Goal: Information Seeking & Learning: Check status

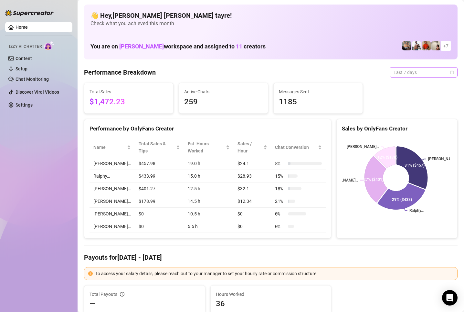
click at [406, 72] on span "Last 7 days" at bounding box center [423, 73] width 60 height 10
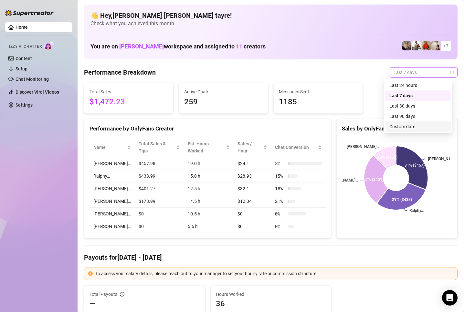
click at [398, 127] on div "Custom date" at bounding box center [418, 126] width 58 height 7
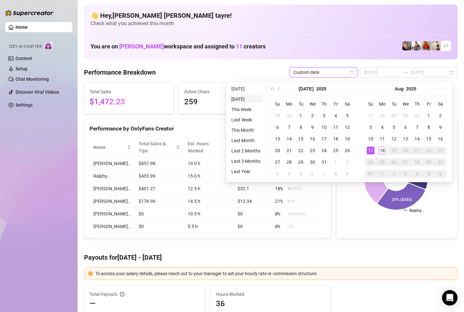
type input "[DATE]"
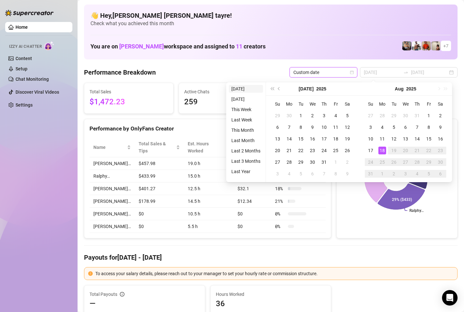
click at [247, 90] on li "[DATE]" at bounding box center [246, 89] width 34 height 8
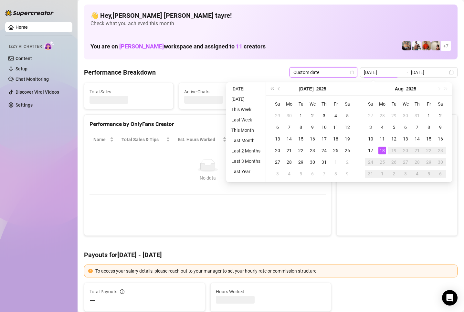
type input "[DATE]"
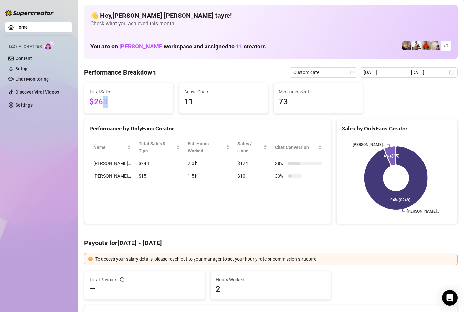
drag, startPoint x: 109, startPoint y: 103, endPoint x: 86, endPoint y: 99, distance: 22.6
click at [85, 100] on div "Total Sales $263" at bounding box center [128, 98] width 89 height 30
click at [177, 215] on div "Performance by OnlyFans Creator Name Total Sales & Tips Est. Hours Worked Sales…" at bounding box center [207, 171] width 247 height 105
click at [334, 169] on div "Sales by OnlyFans Creator [PERSON_NAME]… [PERSON_NAME]… 94% ($248) 6% ($15)" at bounding box center [397, 171] width 126 height 105
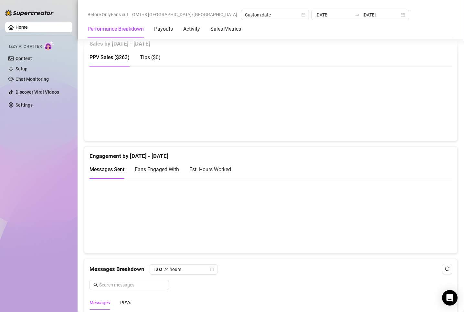
scroll to position [388, 0]
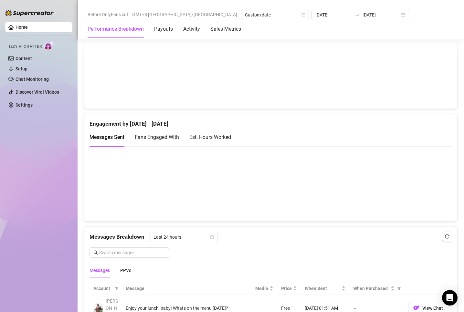
click at [267, 194] on canvas at bounding box center [267, 183] width 357 height 65
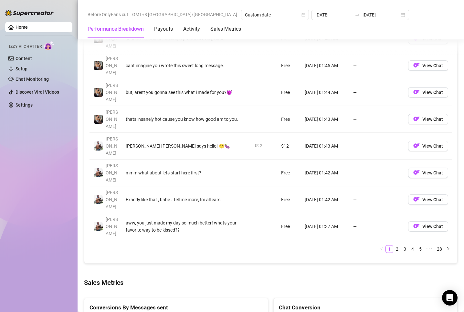
scroll to position [775, 0]
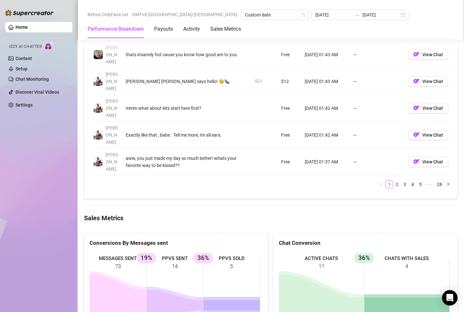
drag, startPoint x: 241, startPoint y: 209, endPoint x: 151, endPoint y: 193, distance: 91.9
click at [151, 252] on rect at bounding box center [174, 300] width 171 height 97
drag, startPoint x: 34, startPoint y: 169, endPoint x: 2, endPoint y: 161, distance: 33.5
click at [33, 169] on div "Home Izzy AI Chatter Content Setup Chat Monitoring Discover Viral Videos Settin…" at bounding box center [38, 153] width 67 height 306
